Goal: Task Accomplishment & Management: Use online tool/utility

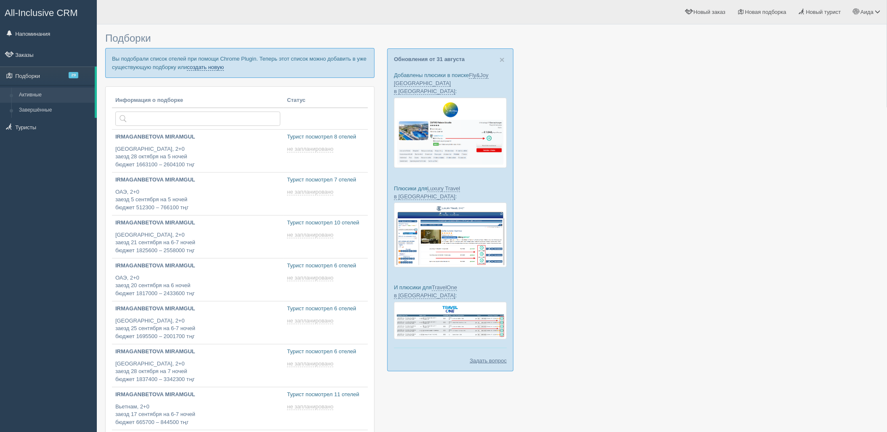
click at [205, 66] on link "создать новую" at bounding box center [205, 67] width 37 height 7
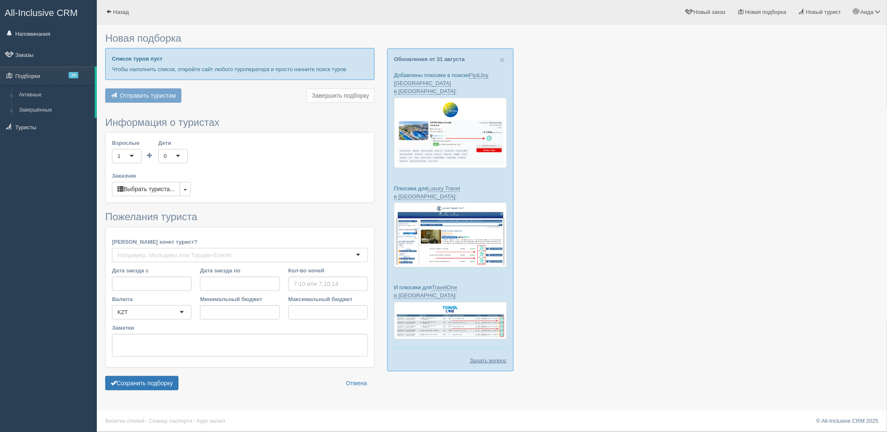
type input "5-6"
type input "1404500"
type input "2513200"
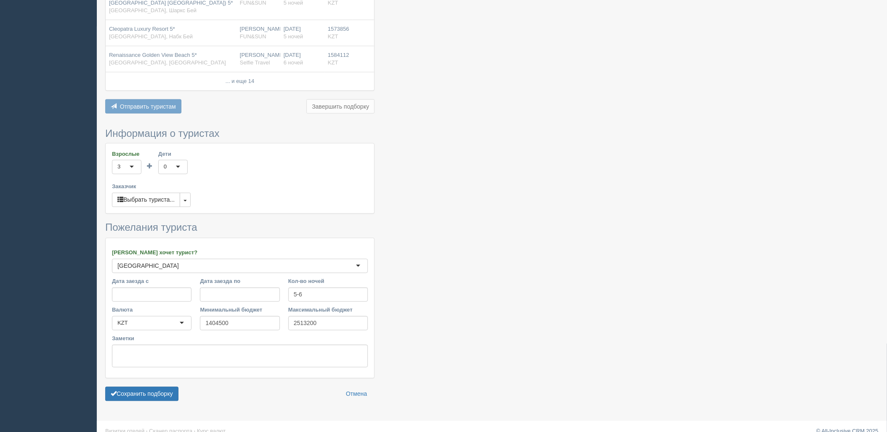
scroll to position [418, 0]
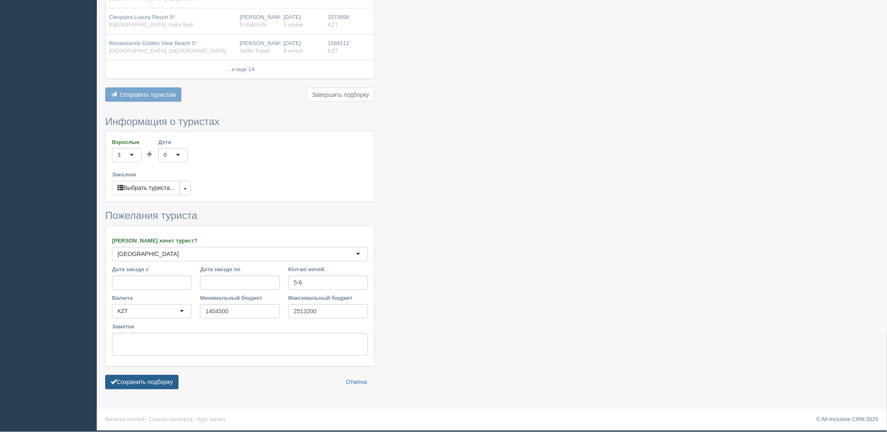
click at [165, 375] on button "Сохранить подборку" at bounding box center [141, 382] width 73 height 14
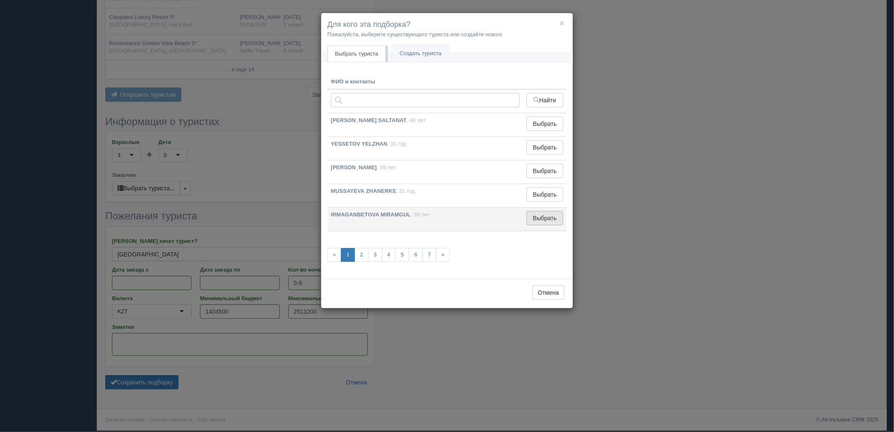
click at [532, 221] on button "Выбрать" at bounding box center [544, 218] width 37 height 14
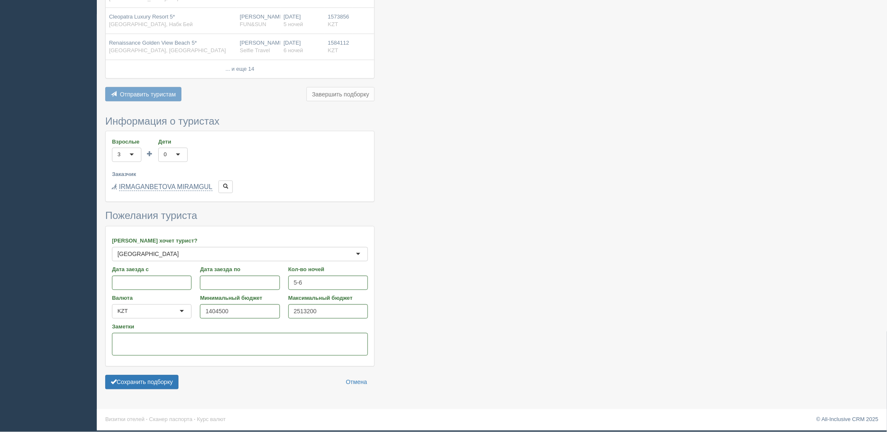
click at [182, 379] on div "Сохранить подборку Отмена" at bounding box center [239, 382] width 269 height 14
click at [177, 380] on button "Сохранить подборку" at bounding box center [141, 382] width 73 height 14
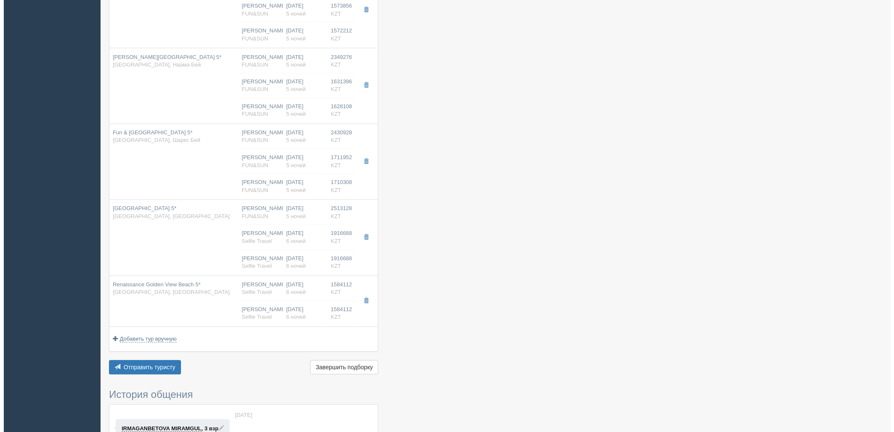
scroll to position [510, 0]
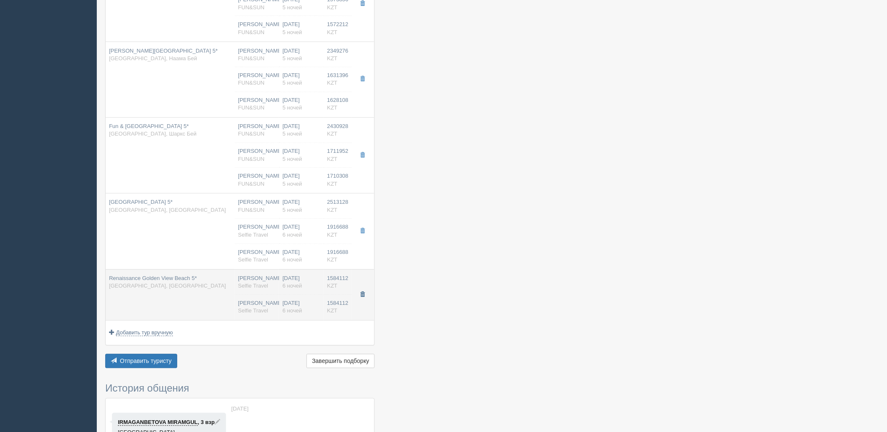
click at [356, 292] on button "button" at bounding box center [362, 295] width 14 height 13
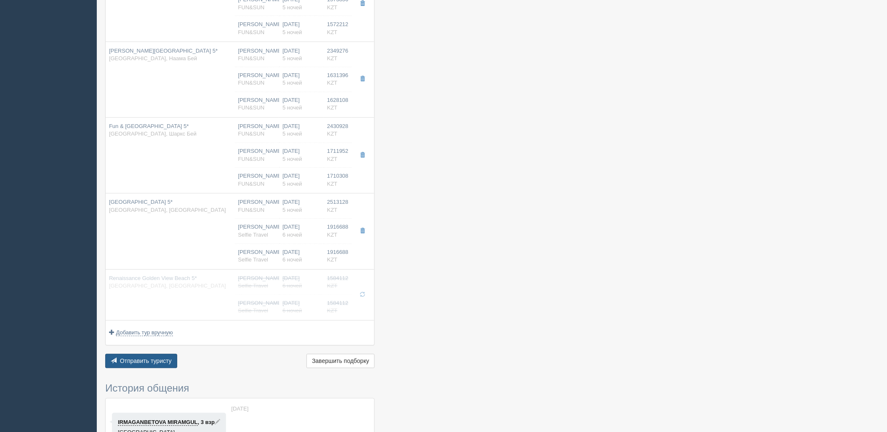
click at [136, 368] on button "Отправить туристу Отправить" at bounding box center [141, 361] width 72 height 14
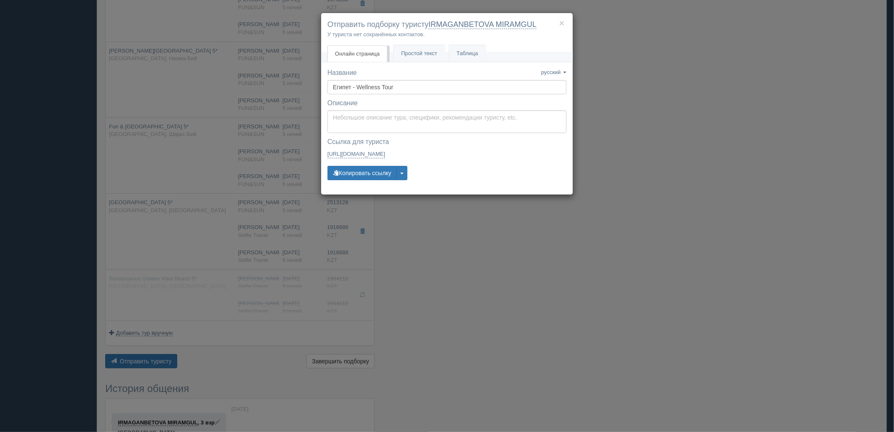
click at [376, 182] on div "Название Название сохранено русский english eesti latviešu polski українська ру…" at bounding box center [446, 128] width 239 height 120
click at [375, 173] on button "Копировать ссылку" at bounding box center [361, 173] width 69 height 14
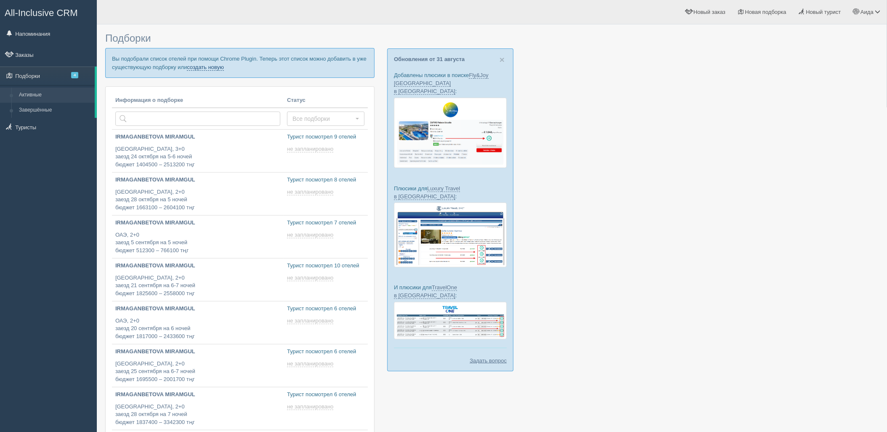
click at [208, 69] on link "создать новую" at bounding box center [205, 67] width 37 height 7
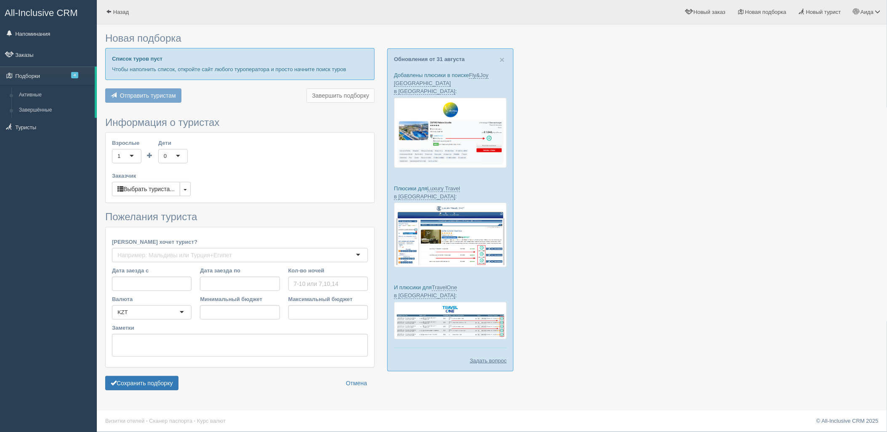
type input "7-8"
type input "1074600"
type input "1793700"
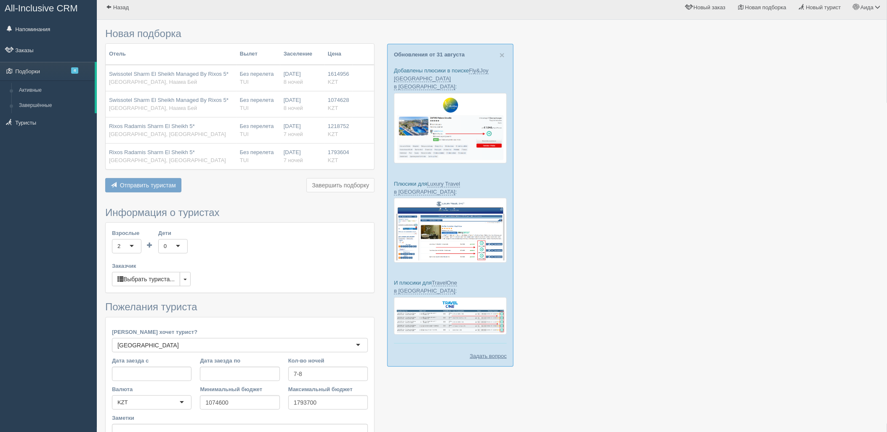
scroll to position [96, 0]
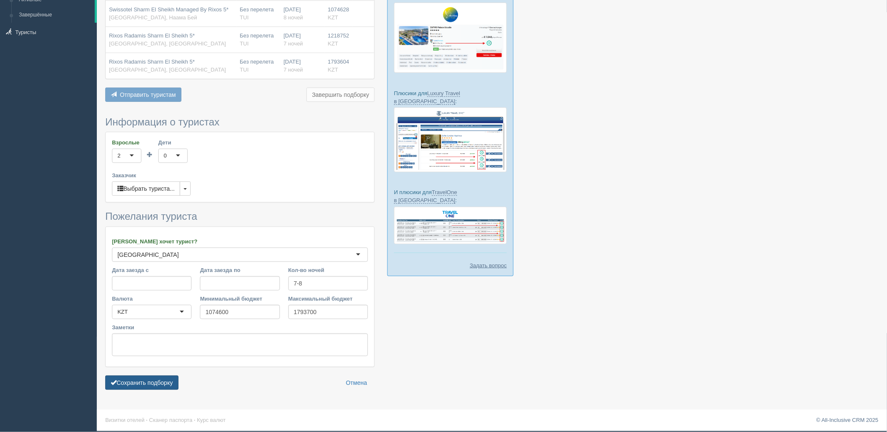
click at [173, 382] on button "Сохранить подборку" at bounding box center [141, 382] width 73 height 14
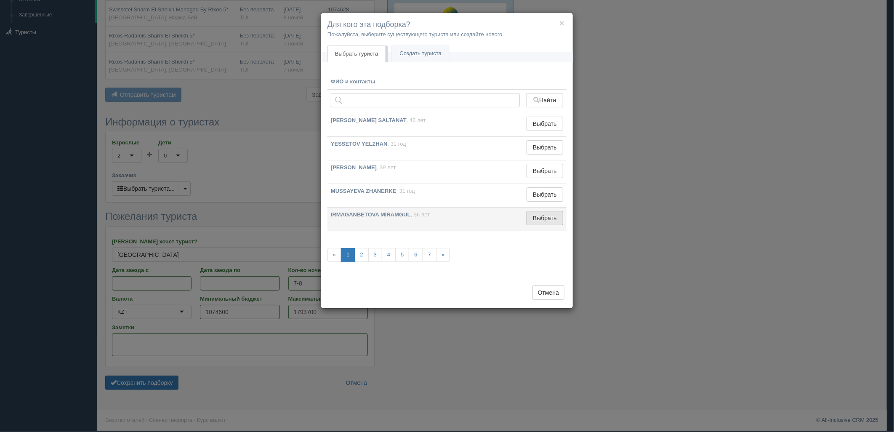
click at [562, 213] on button "Выбрать" at bounding box center [544, 218] width 37 height 14
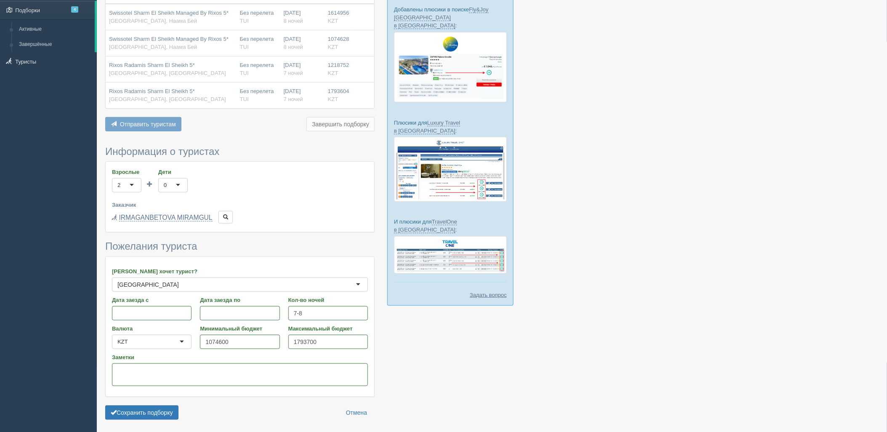
scroll to position [49, 0]
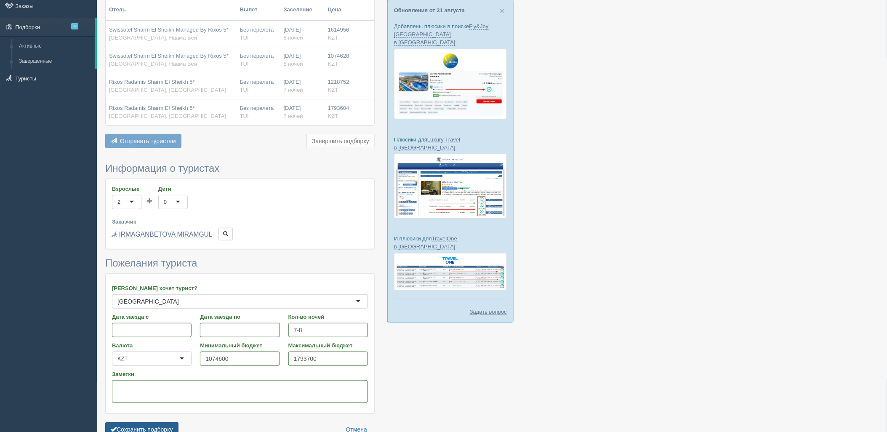
click at [128, 428] on button "Сохранить подборку" at bounding box center [141, 429] width 73 height 14
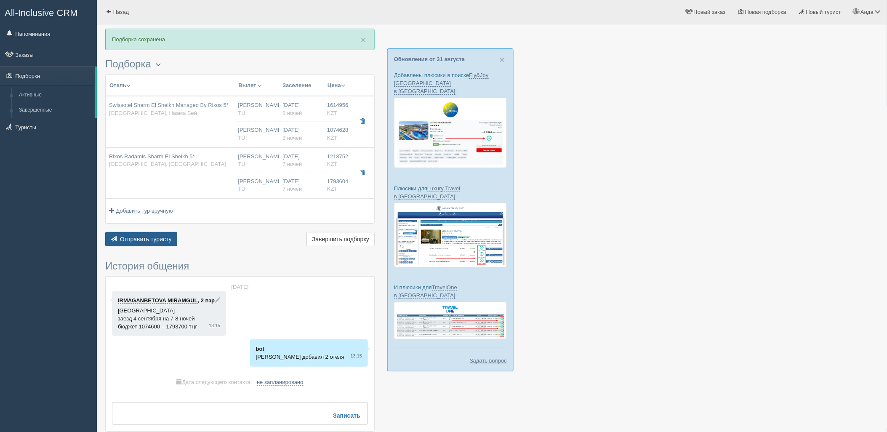
click at [153, 237] on span "Отправить туристу" at bounding box center [146, 239] width 52 height 7
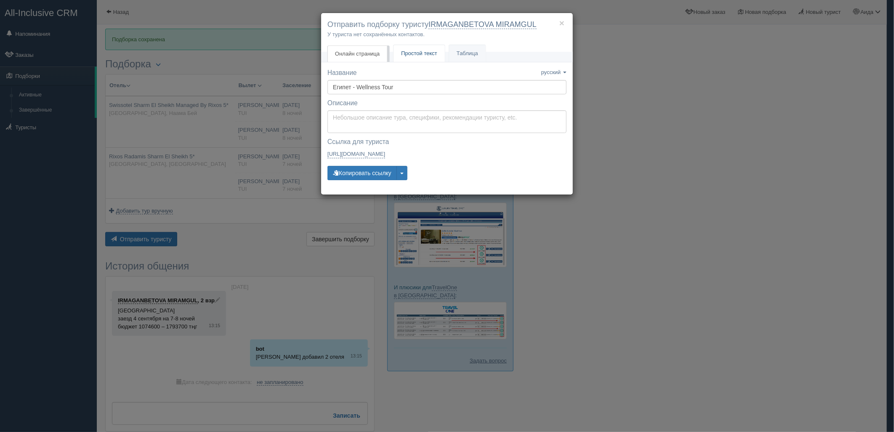
click at [409, 56] on span "Простой текст" at bounding box center [419, 53] width 36 height 6
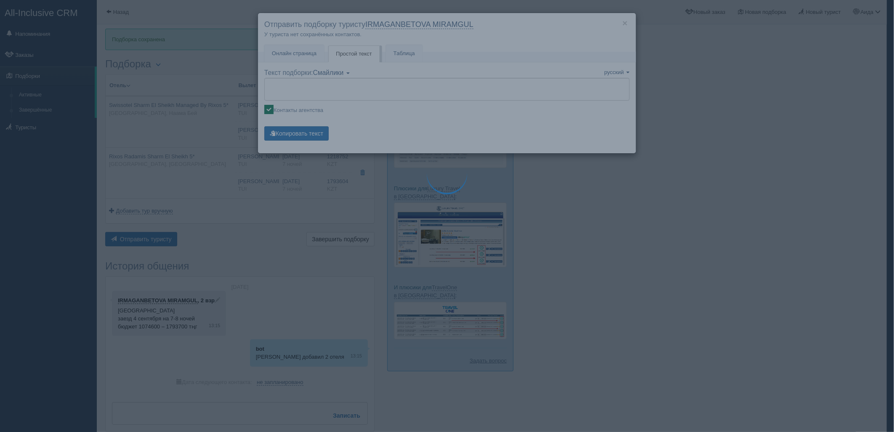
type textarea "🌞 Добрый день! Предлагаем Вам рассмотреть следующие варианты: 🌎 Египет, Наама Б…"
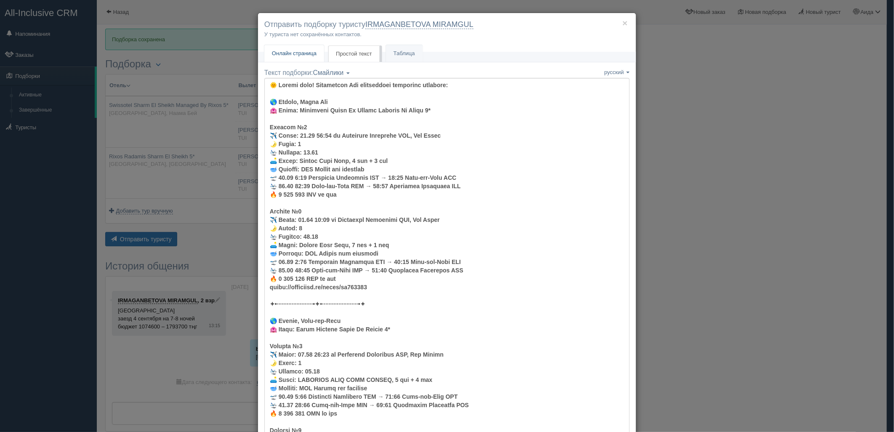
click at [296, 46] on link "Онлайн страница Онлайн" at bounding box center [294, 53] width 60 height 17
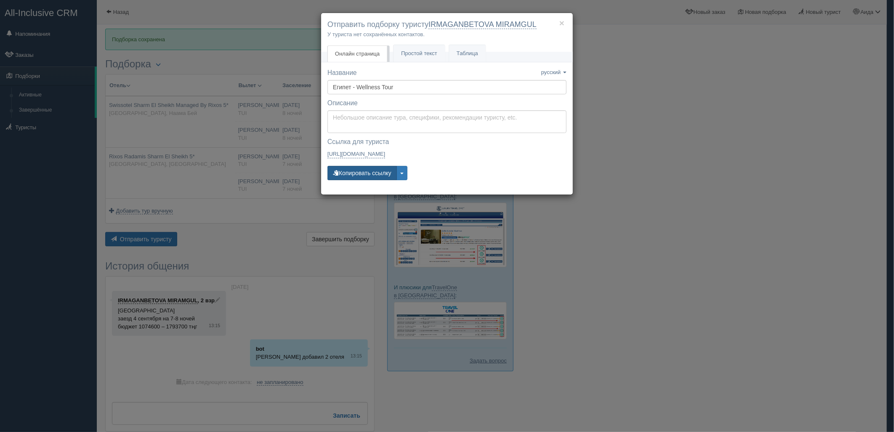
click at [362, 176] on button "Копировать ссылку" at bounding box center [361, 173] width 69 height 14
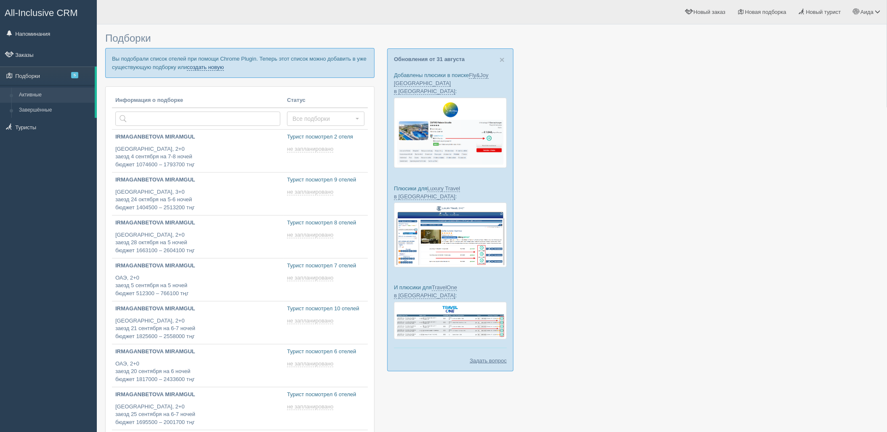
click at [204, 69] on link "создать новую" at bounding box center [205, 67] width 37 height 7
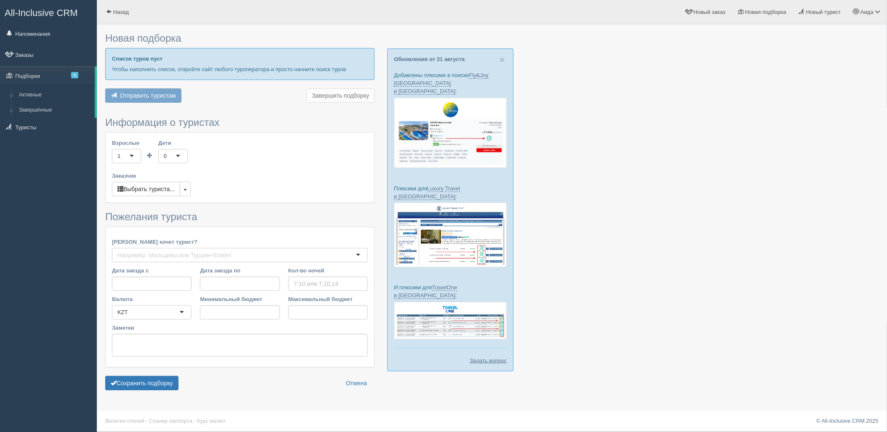
type input "7"
type input "1375500"
type input "2156000"
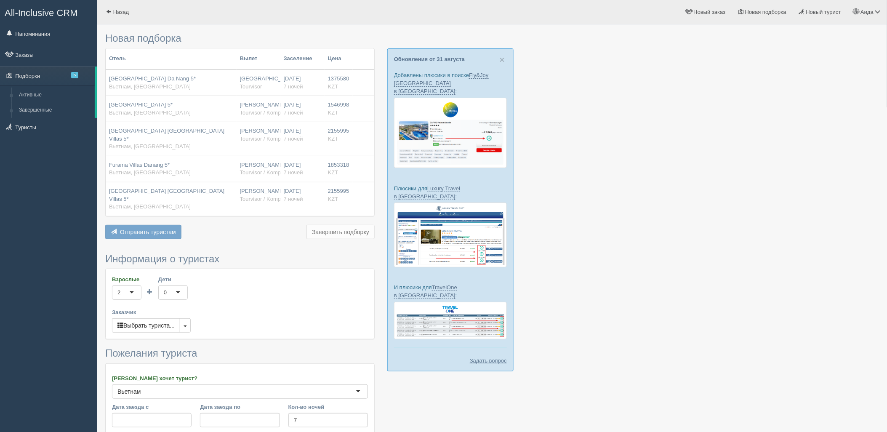
scroll to position [137, 0]
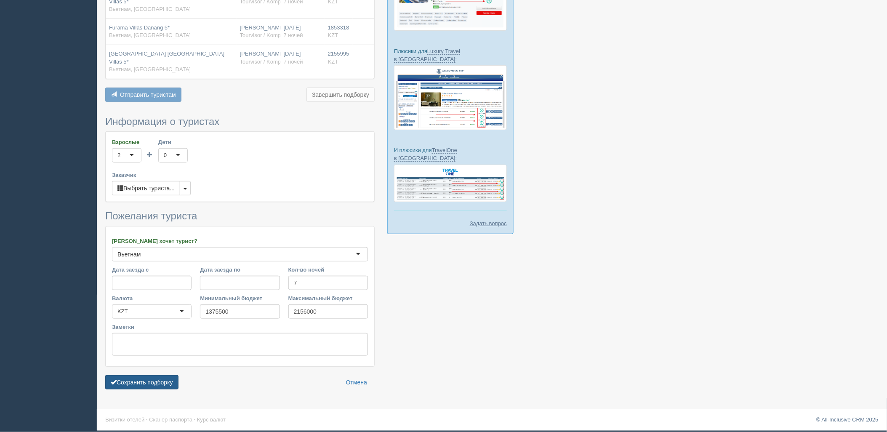
click at [153, 383] on button "Сохранить подборку" at bounding box center [141, 382] width 73 height 14
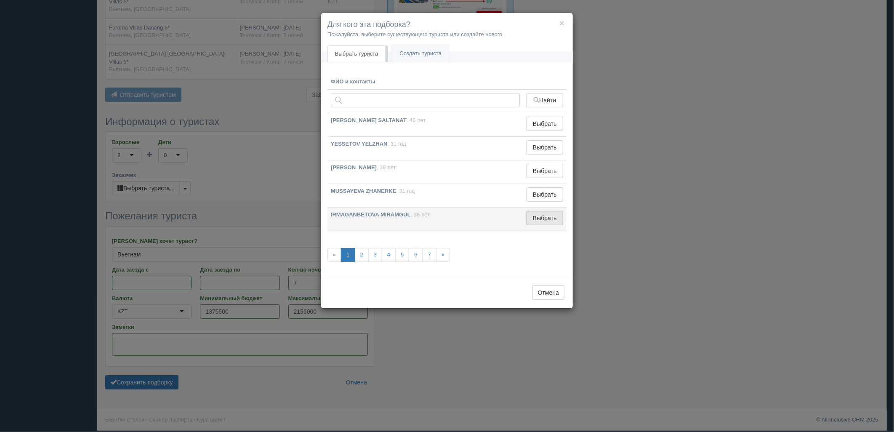
click at [548, 222] on button "Выбрать" at bounding box center [544, 218] width 37 height 14
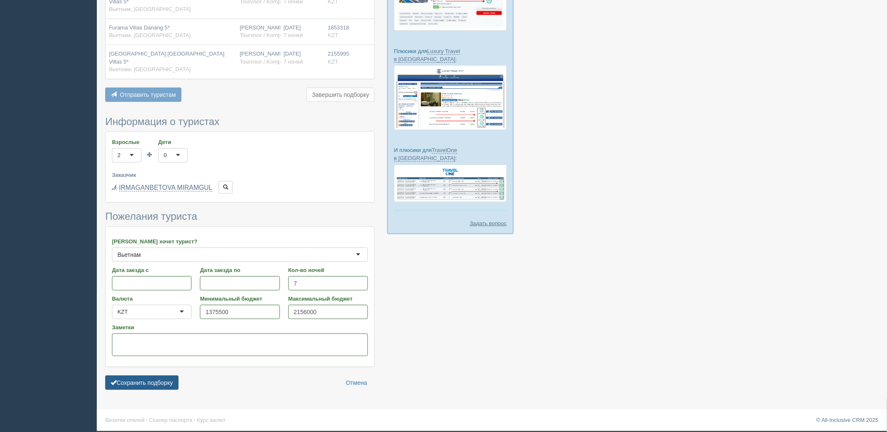
click at [140, 389] on button "Сохранить подборку" at bounding box center [141, 382] width 73 height 14
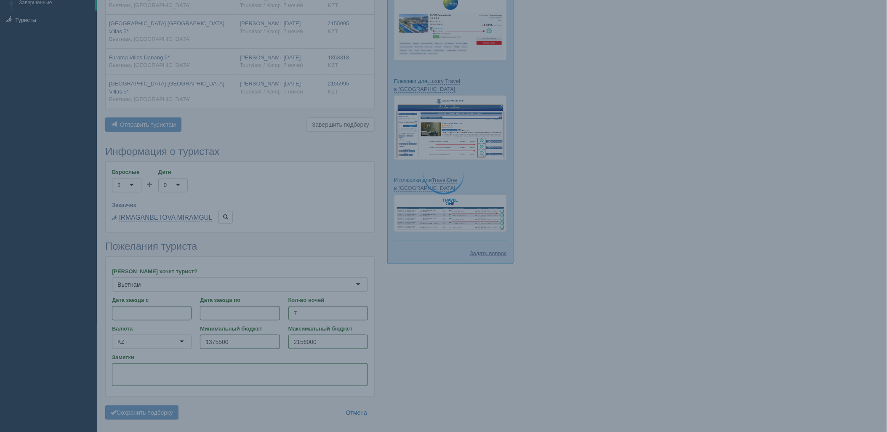
scroll to position [90, 0]
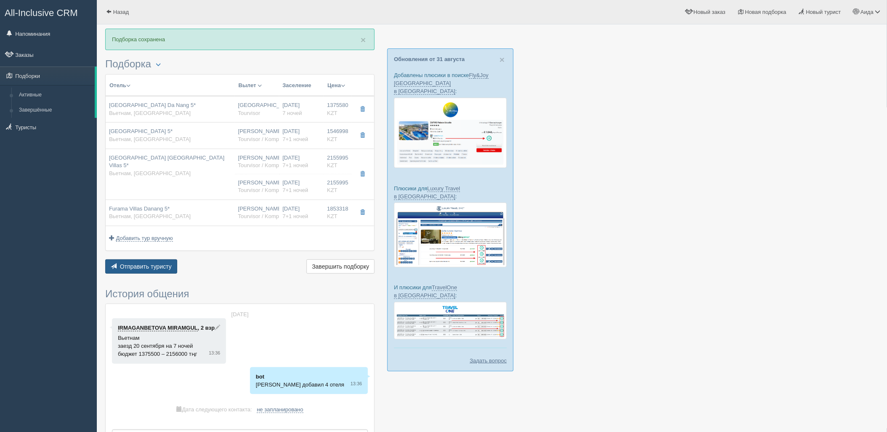
click at [141, 265] on span "Отправить туристу" at bounding box center [146, 266] width 52 height 7
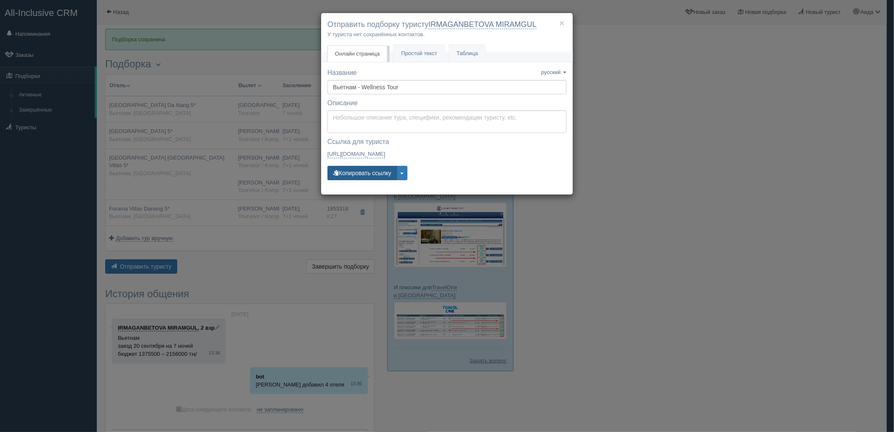
click at [367, 178] on button "Копировать ссылку" at bounding box center [361, 173] width 69 height 14
click at [369, 173] on button "Копировать ссылку" at bounding box center [361, 173] width 69 height 14
click at [671, 243] on div "× Отправить подборку туристу IRMAGANBETOVA MIRAMGUL У туриста нет сохранённых к…" at bounding box center [447, 216] width 894 height 432
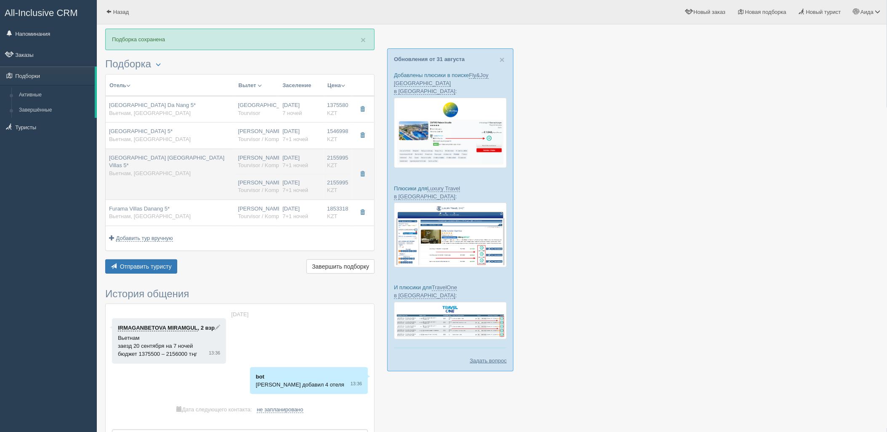
click at [165, 175] on div "[GEOGRAPHIC_DATA] [GEOGRAPHIC_DATA] Villas 5* [GEOGRAPHIC_DATA], [GEOGRAPHIC_DA…" at bounding box center [170, 166] width 122 height 24
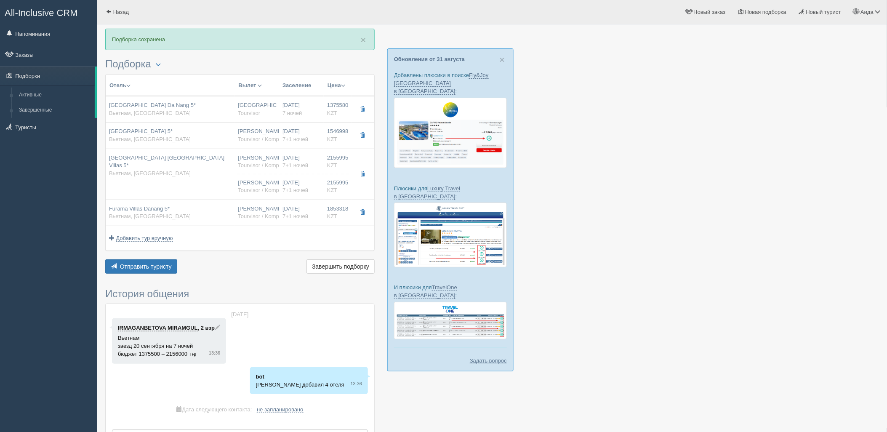
type input "[GEOGRAPHIC_DATA] [GEOGRAPHIC_DATA] Villas 5*"
type input "[URL][DOMAIN_NAME]"
type input "Вьетнам"
type input "Дананг"
type input "2155995.00"
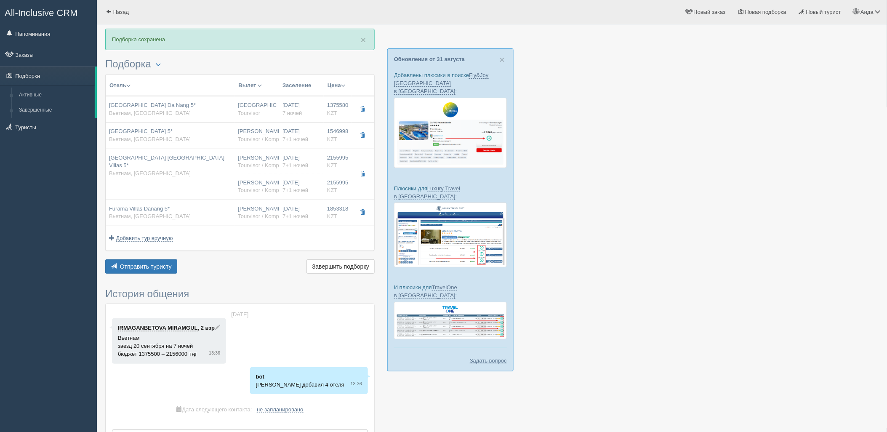
type input "[PERSON_NAME]"
type input "Дананг DAD"
type input "22:40"
type input "08:05"
type input "VietJet Air"
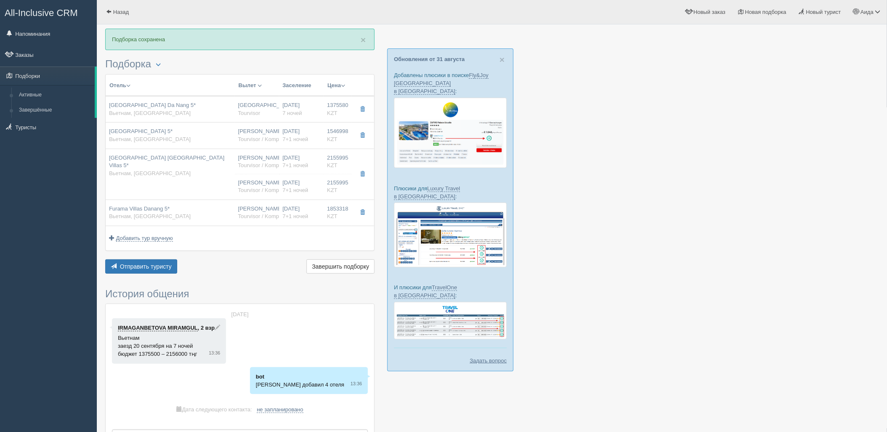
type input "15:20"
type input "21:05"
type input "7+1"
type input "2 bedroom pool villa"
type input "AI - Все Включено"
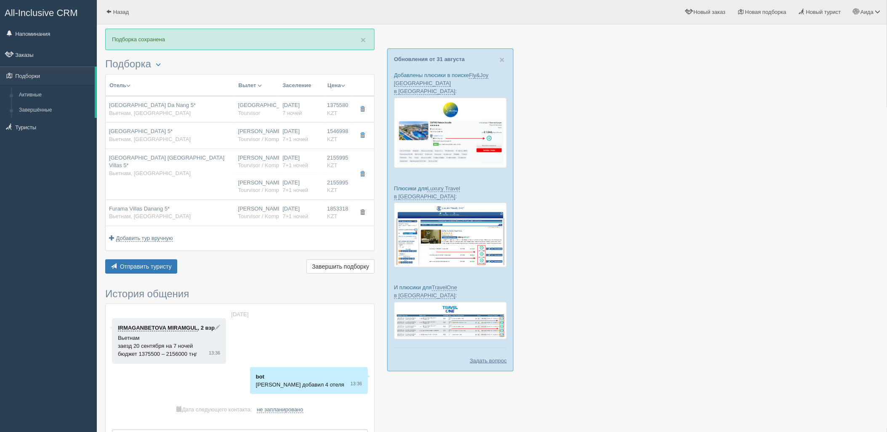
type input "Tourvisor / Kompas (KZ)"
type input "[URL][DOMAIN_NAME]"
type input "2155995.00"
type input "[PERSON_NAME]"
type input "Дананг DAD"
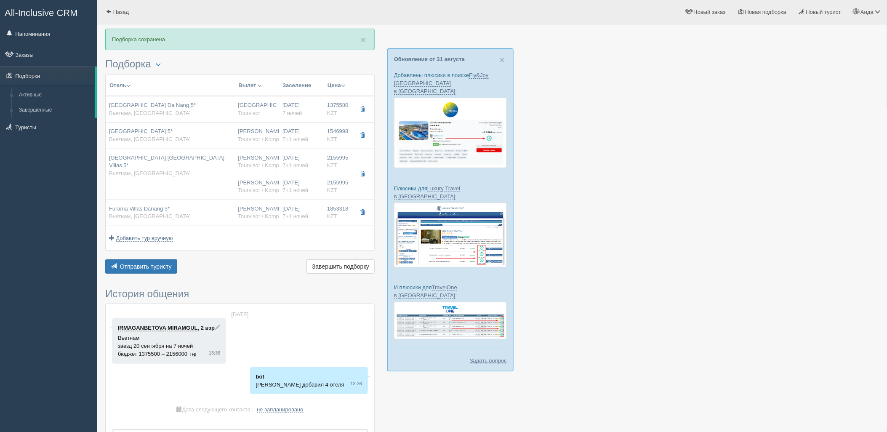
type input "22:40"
type input "08:05"
type input "VietJet Air"
type input "15:20"
type input "21:05"
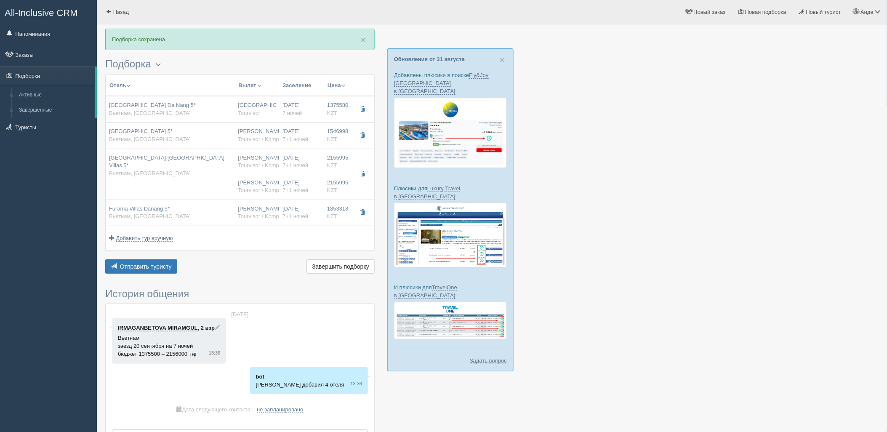
type input "7+1"
type input "2 bedroom pool villa"
type input "AI - Все Включено"
type input "Tourvisor / Kompas (KZ)"
type input "[URL][DOMAIN_NAME]"
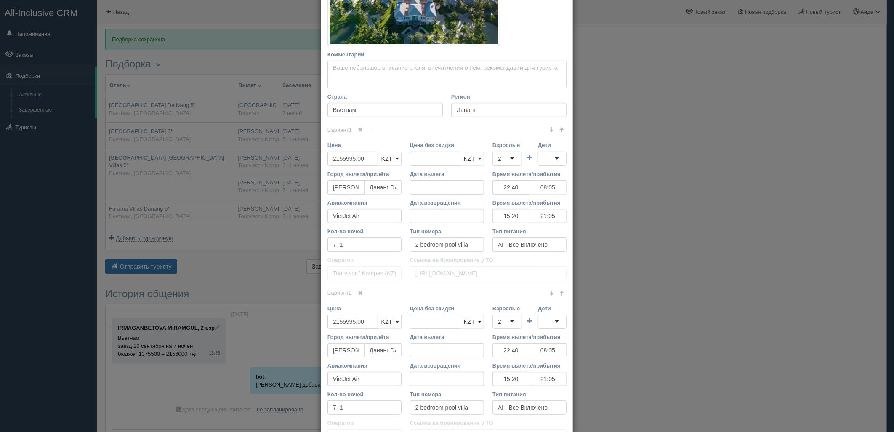
scroll to position [233, 0]
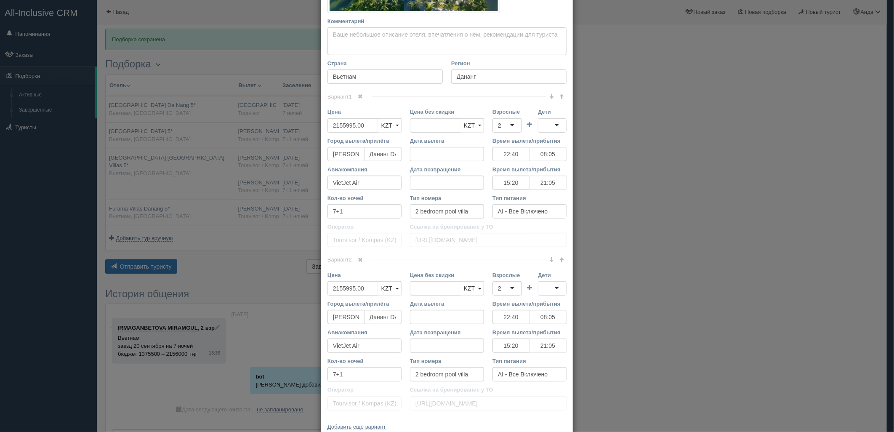
click at [358, 260] on span at bounding box center [360, 259] width 5 height 5
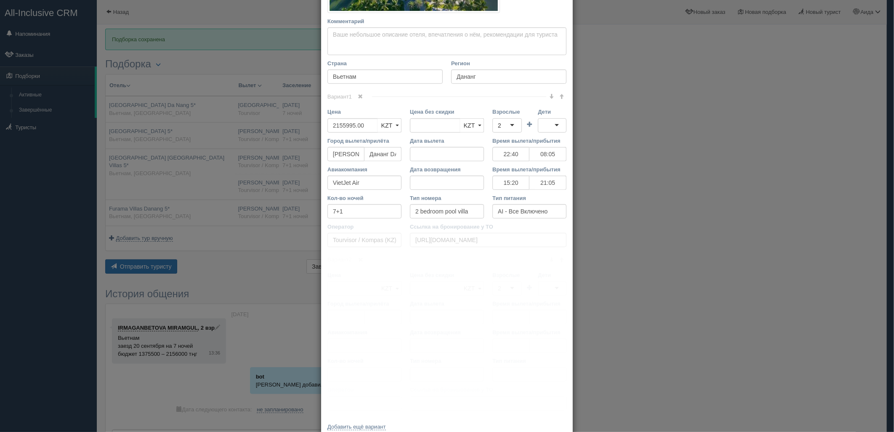
scroll to position [117, 0]
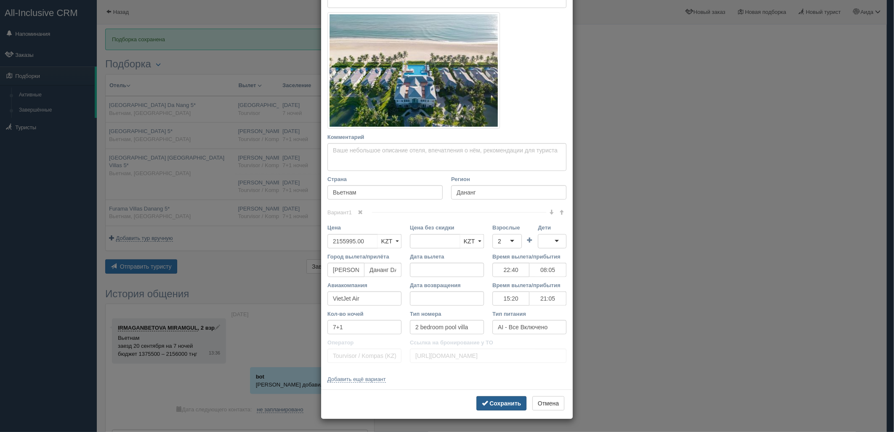
click at [492, 405] on b "Сохранить" at bounding box center [505, 403] width 32 height 7
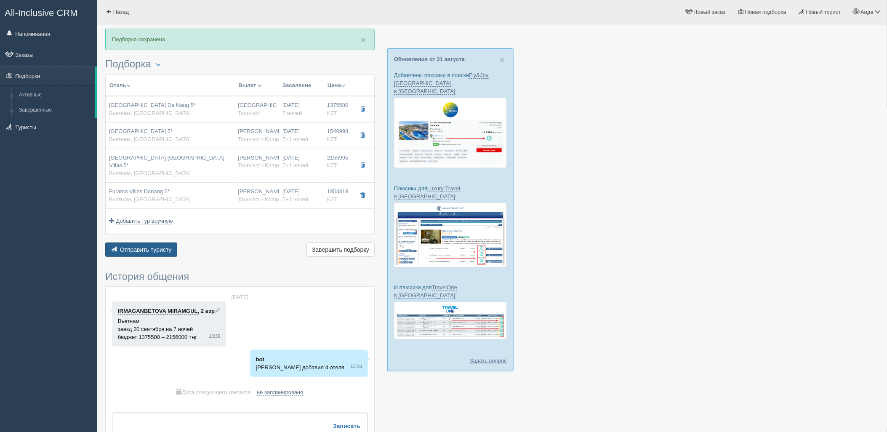
click at [139, 252] on span "Отправить туристу" at bounding box center [146, 249] width 52 height 7
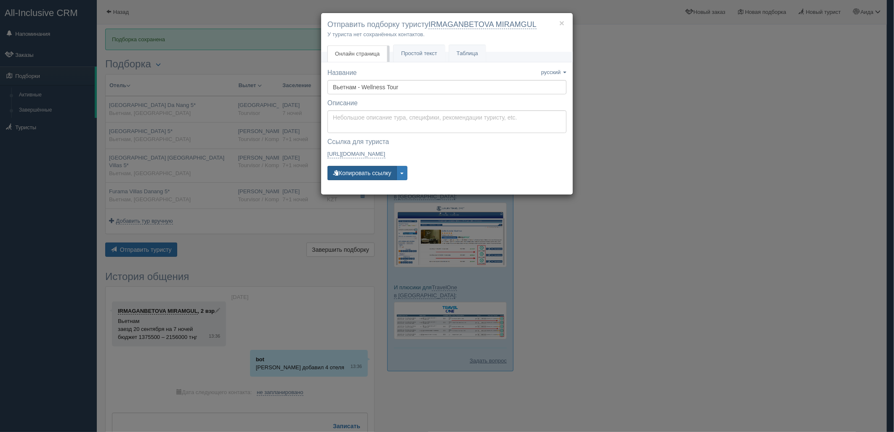
click at [380, 172] on button "Копировать ссылку" at bounding box center [361, 173] width 69 height 14
click at [361, 170] on button "Копировать ссылку" at bounding box center [361, 173] width 69 height 14
click at [375, 171] on button "Копировать ссылку" at bounding box center [361, 173] width 69 height 14
